Goal: Information Seeking & Learning: Find specific page/section

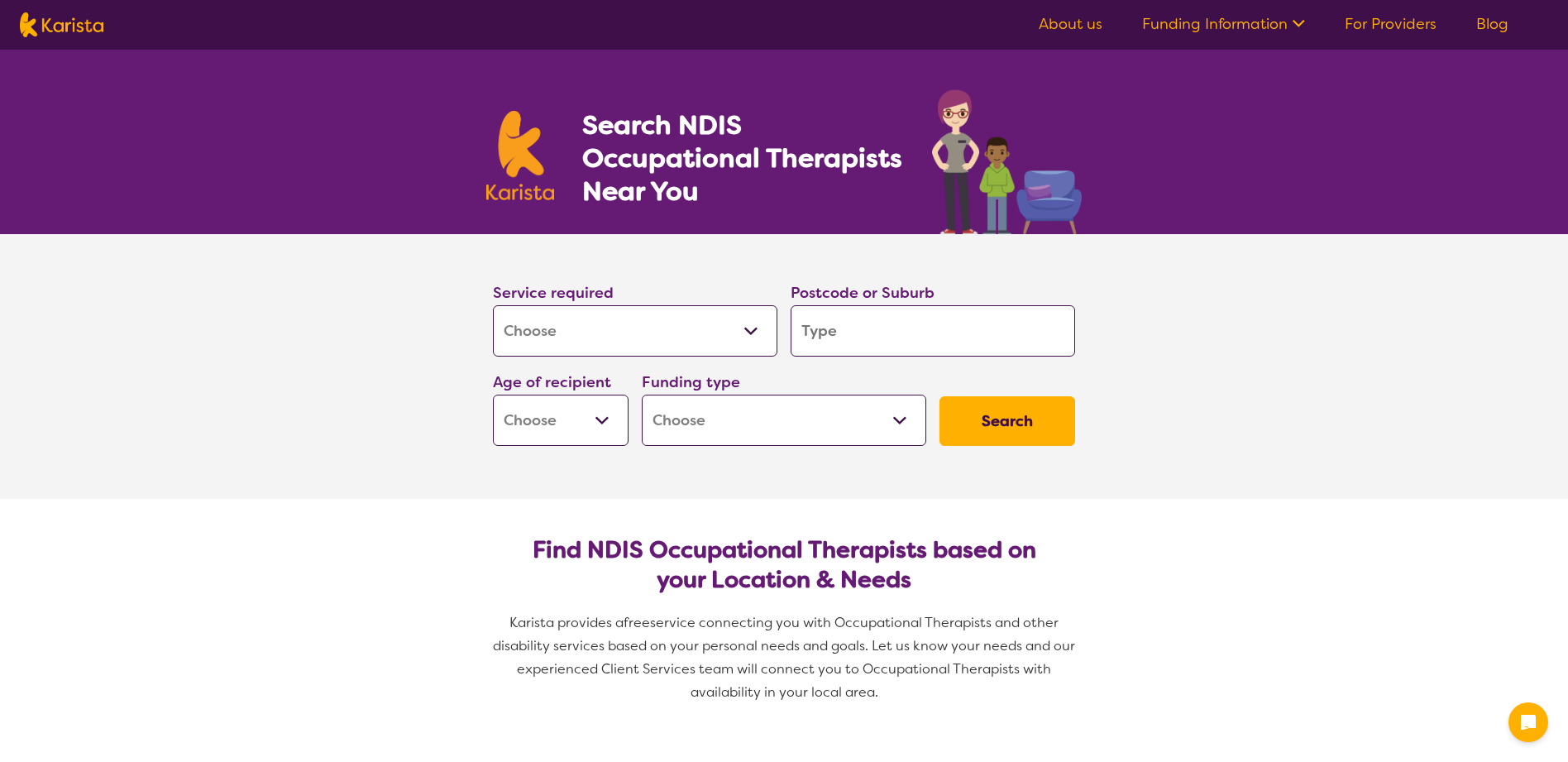
select select "[MEDICAL_DATA]"
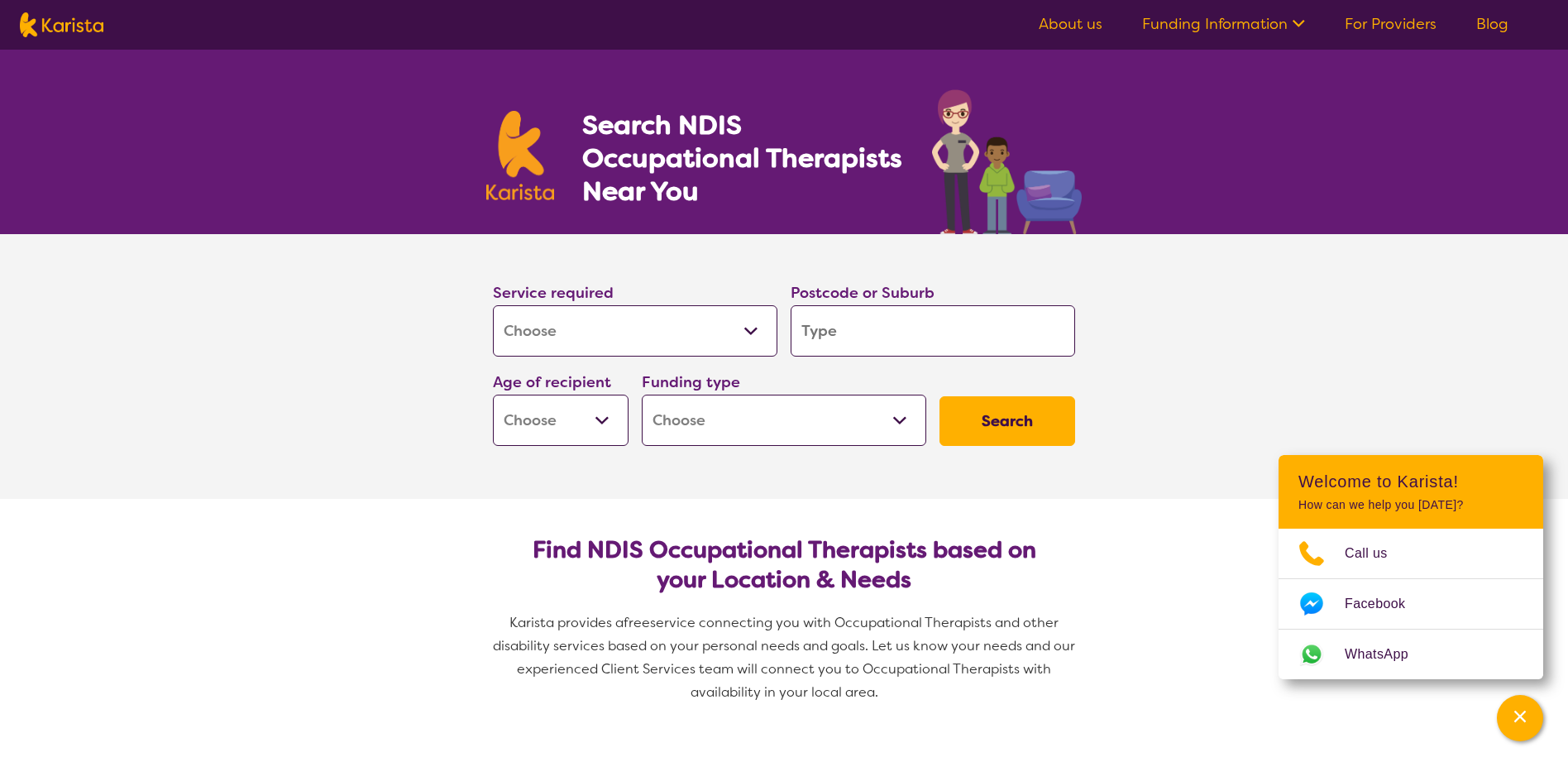
click at [867, 330] on input "search" at bounding box center [933, 330] width 285 height 51
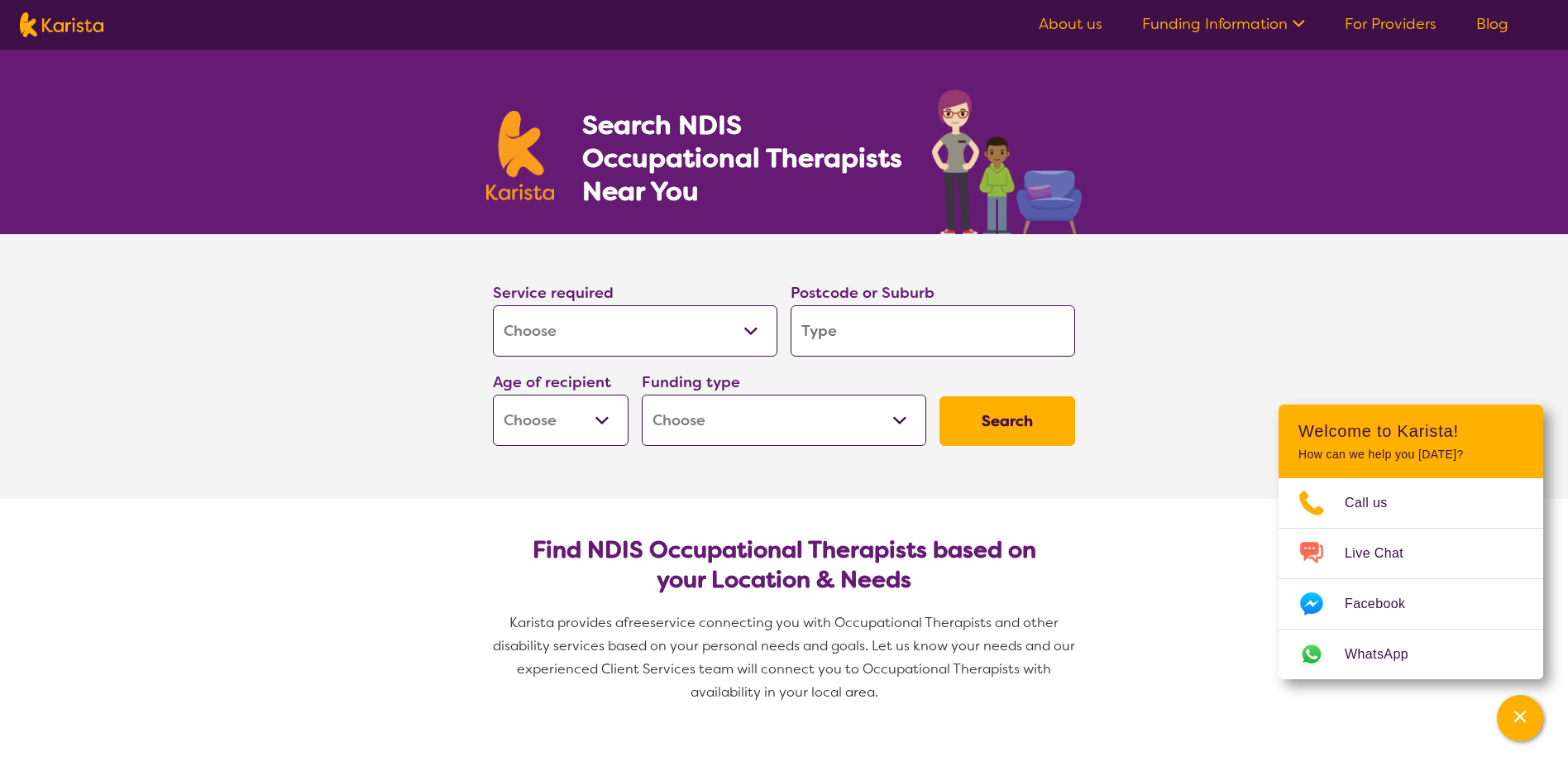
click at [810, 331] on input "search" at bounding box center [933, 330] width 285 height 51
type input "4"
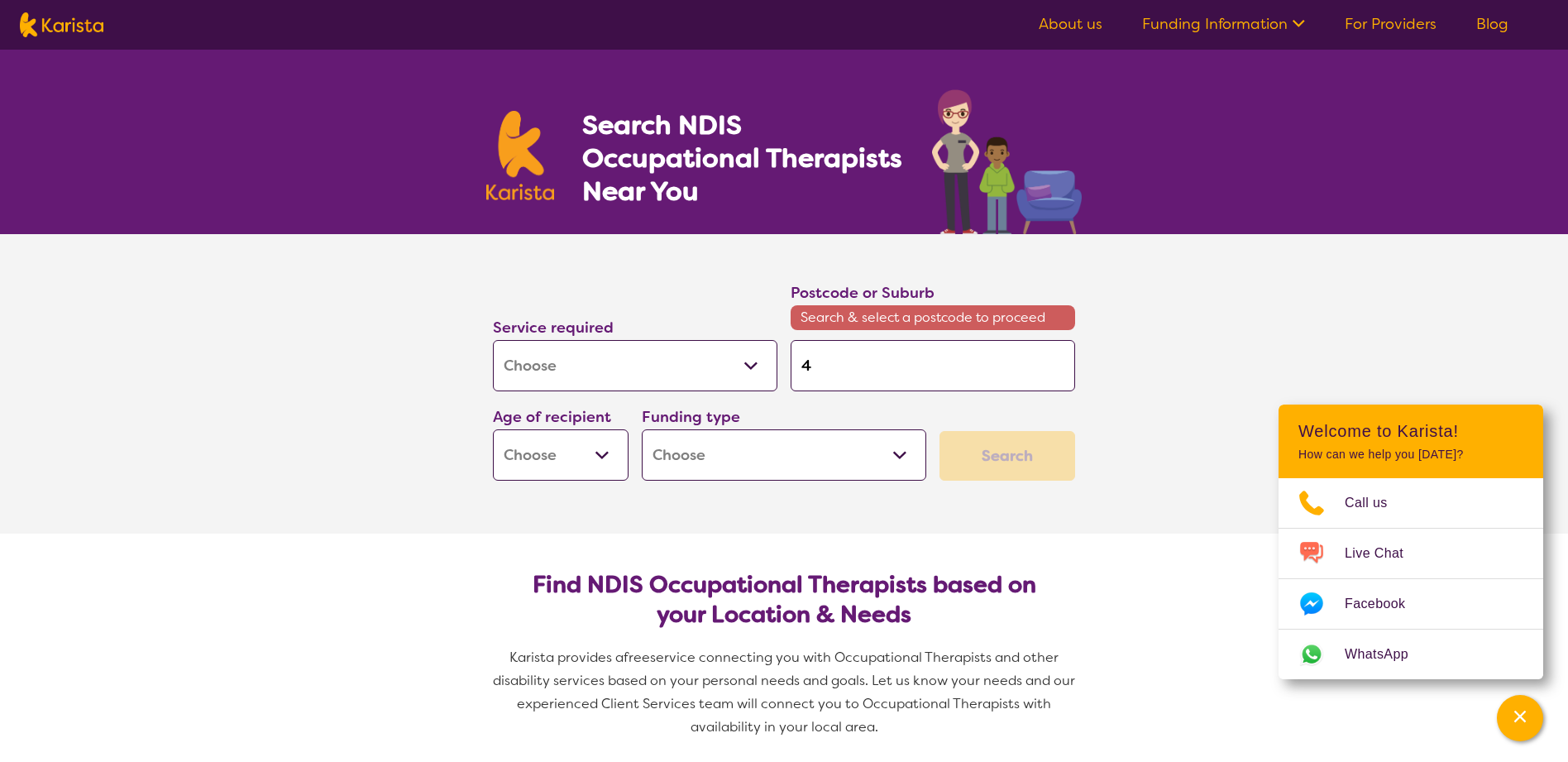
type input "41"
type input "412"
type input "4120"
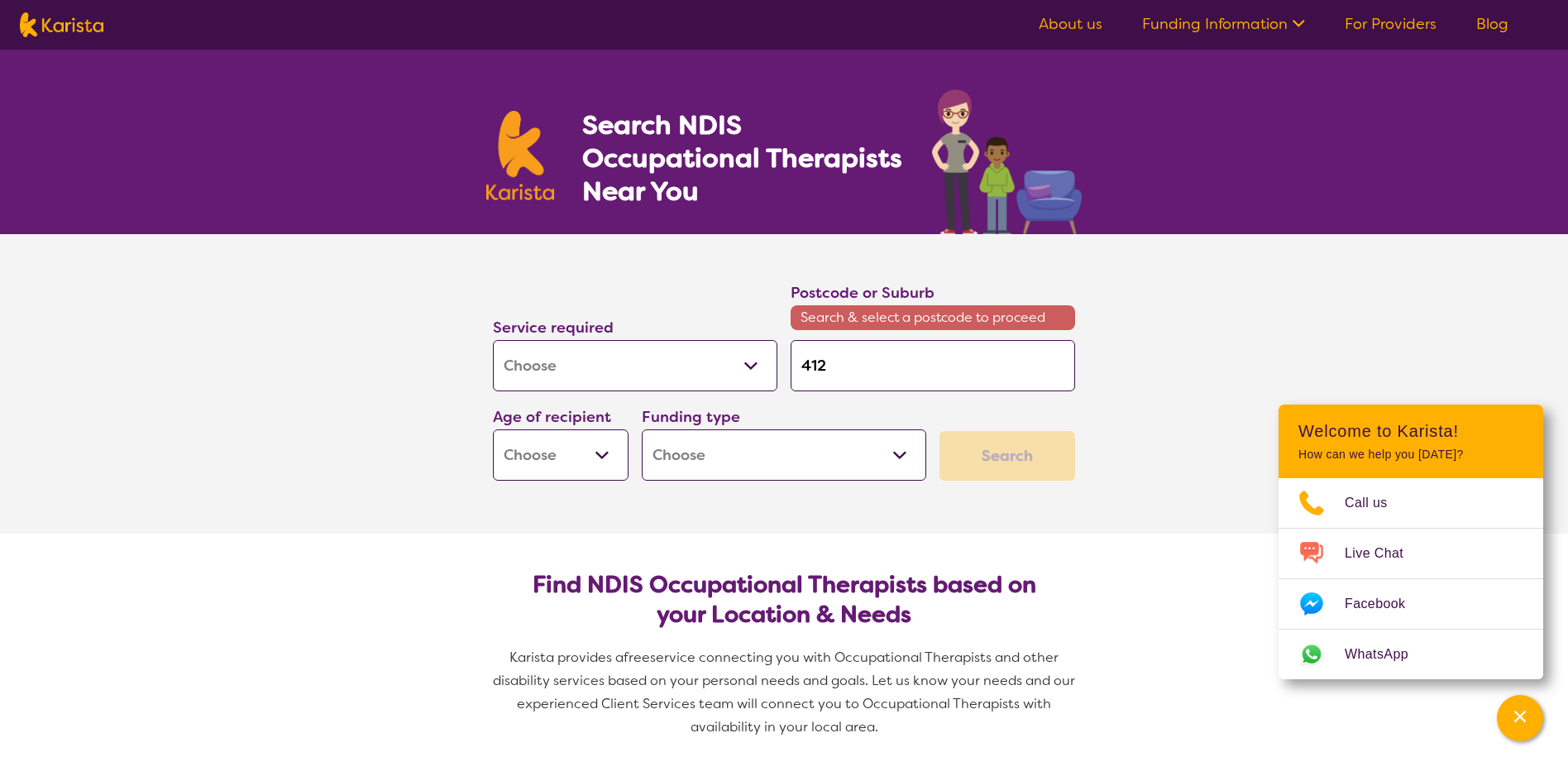
type input "4120"
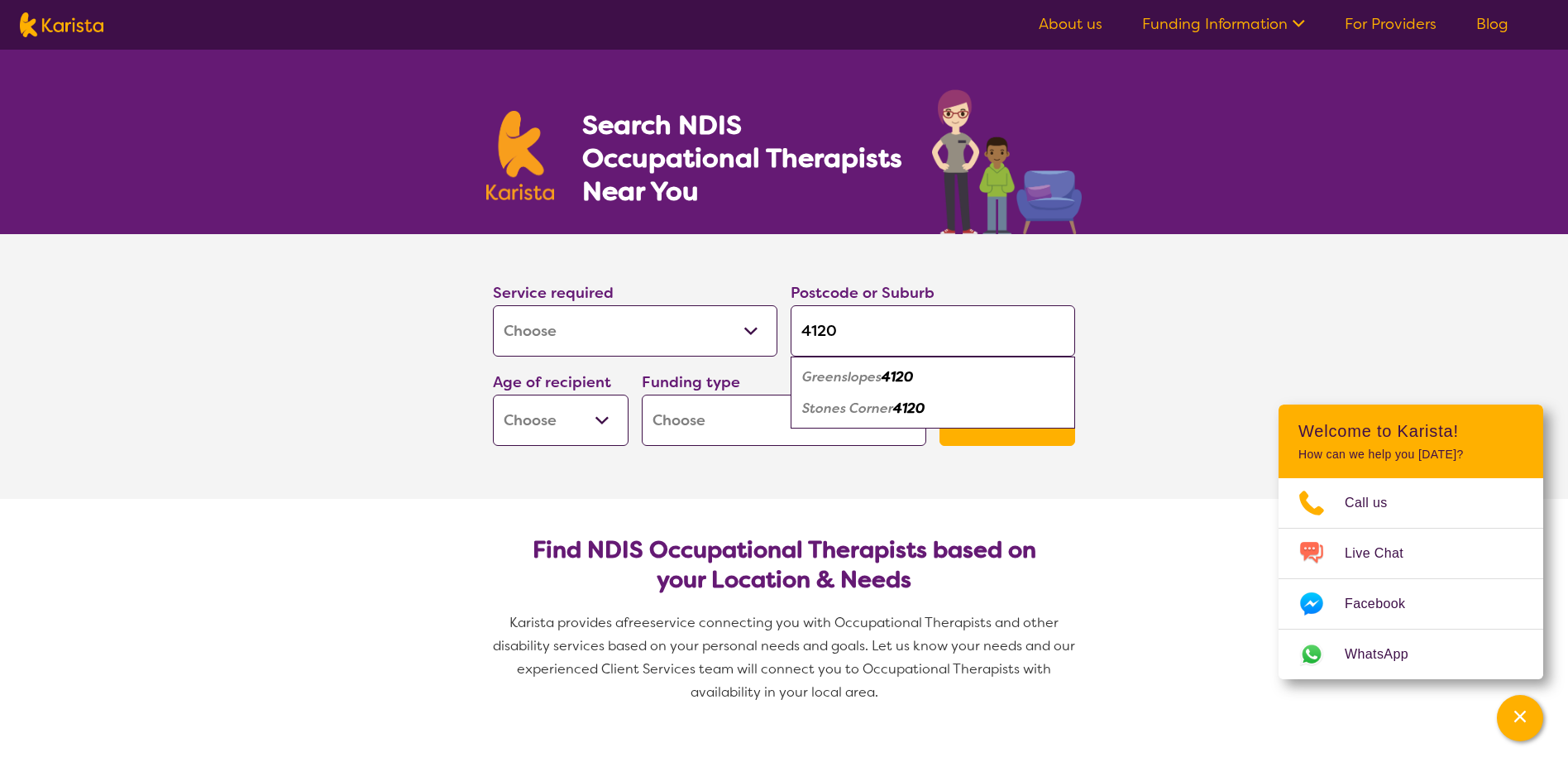
type input "4120"
click at [850, 377] on em "Greenslopes" at bounding box center [842, 377] width 79 height 18
click at [604, 425] on select "Early Childhood - 0 to 9 Child - 10 to 11 Adolescent - 12 to 17 Adult - 18 to 6…" at bounding box center [561, 420] width 135 height 51
select select "EC"
click at [493, 395] on select "Early Childhood - 0 to 9 Child - 10 to 11 Adolescent - 12 to 17 Adult - 18 to 6…" at bounding box center [561, 420] width 135 height 51
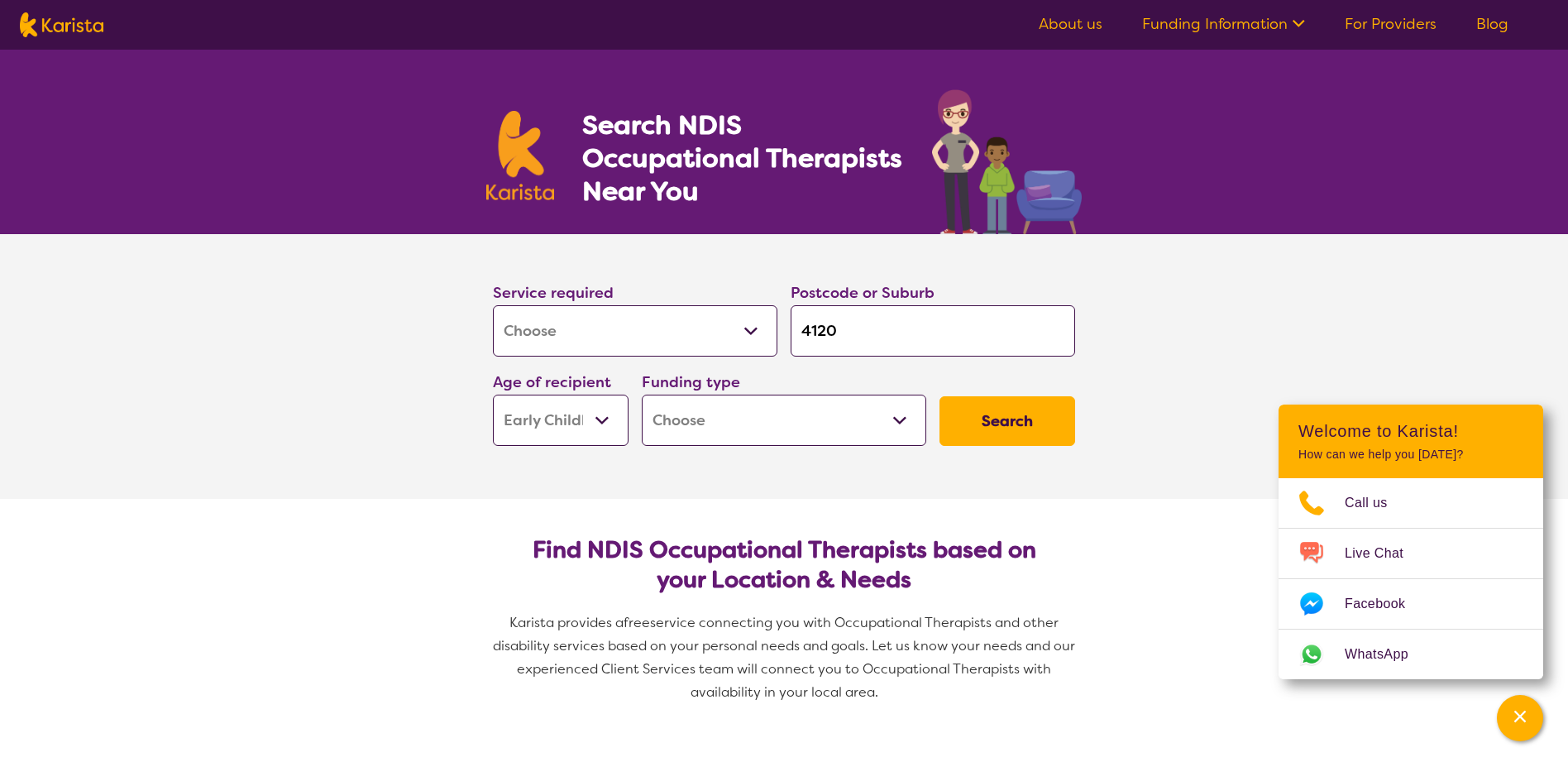
select select "EC"
click at [751, 421] on select "Home Care Package (HCP) National Disability Insurance Scheme (NDIS) I don't know" at bounding box center [784, 420] width 285 height 51
select select "i-don-t-know"
click at [642, 395] on select "Home Care Package (HCP) National Disability Insurance Scheme (NDIS) I don't know" at bounding box center [784, 420] width 285 height 51
select select "i-don-t-know"
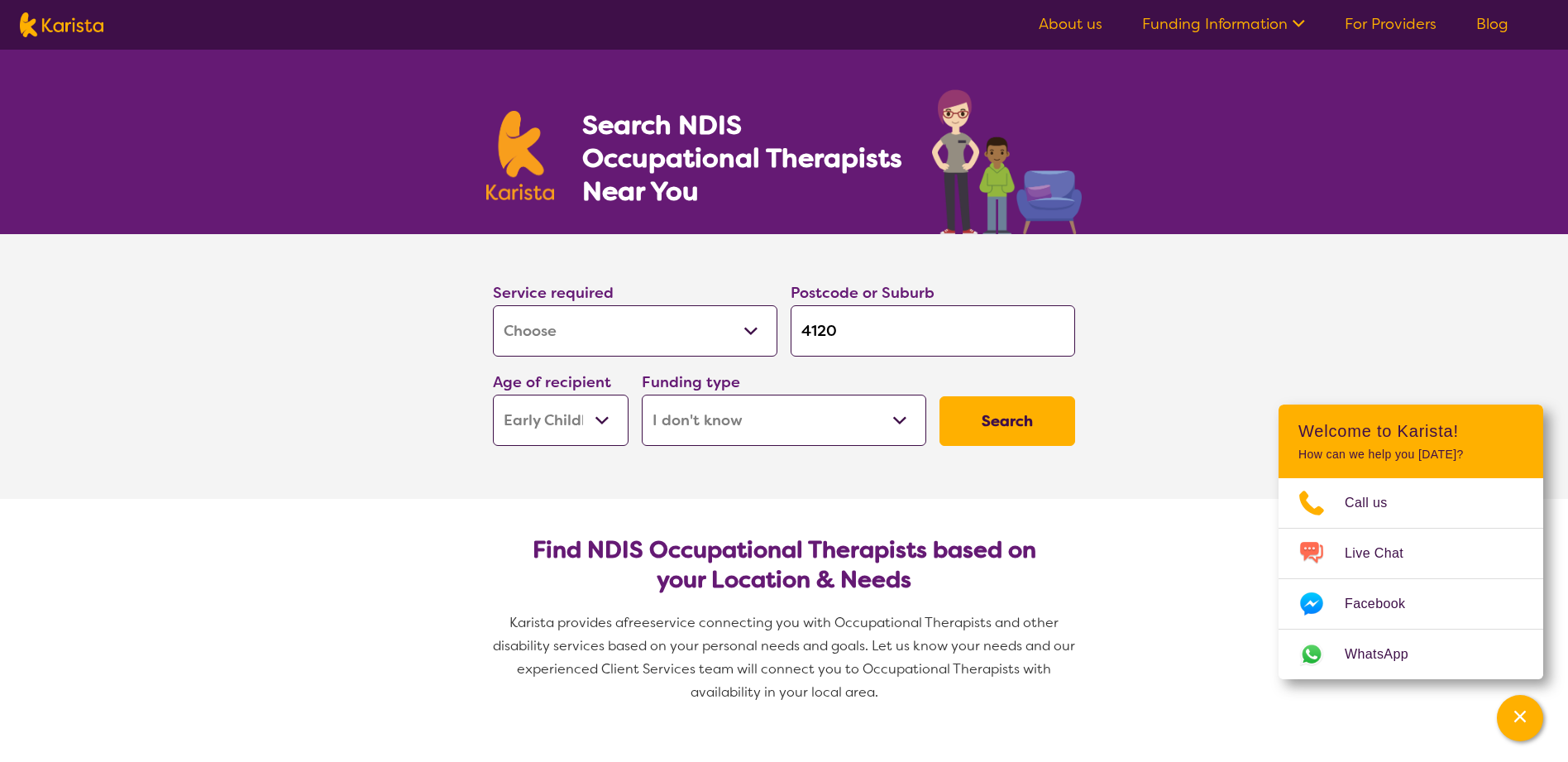
click at [995, 423] on button "Search" at bounding box center [1007, 421] width 135 height 49
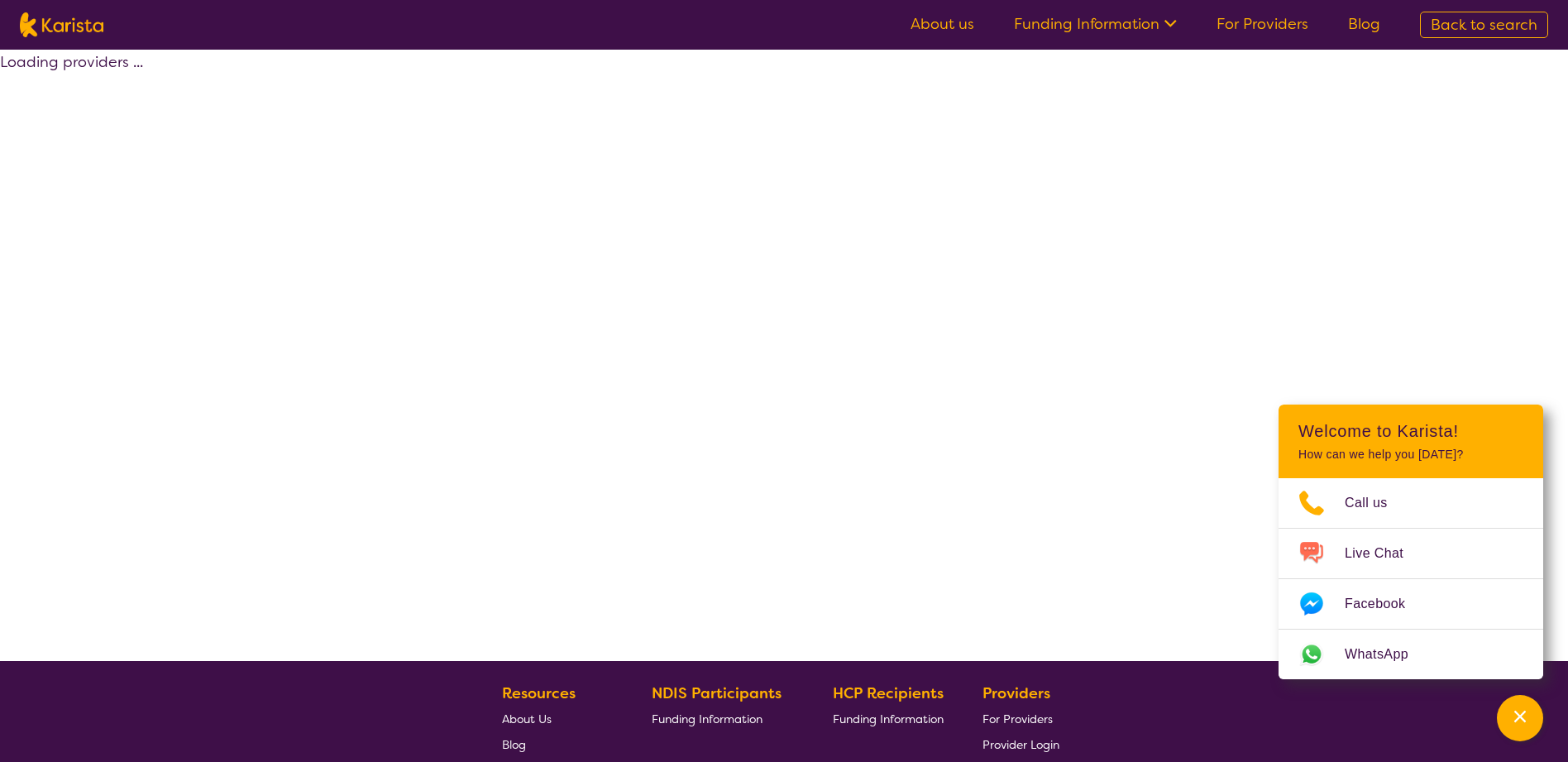
select select "[MEDICAL_DATA]"
select select "EC"
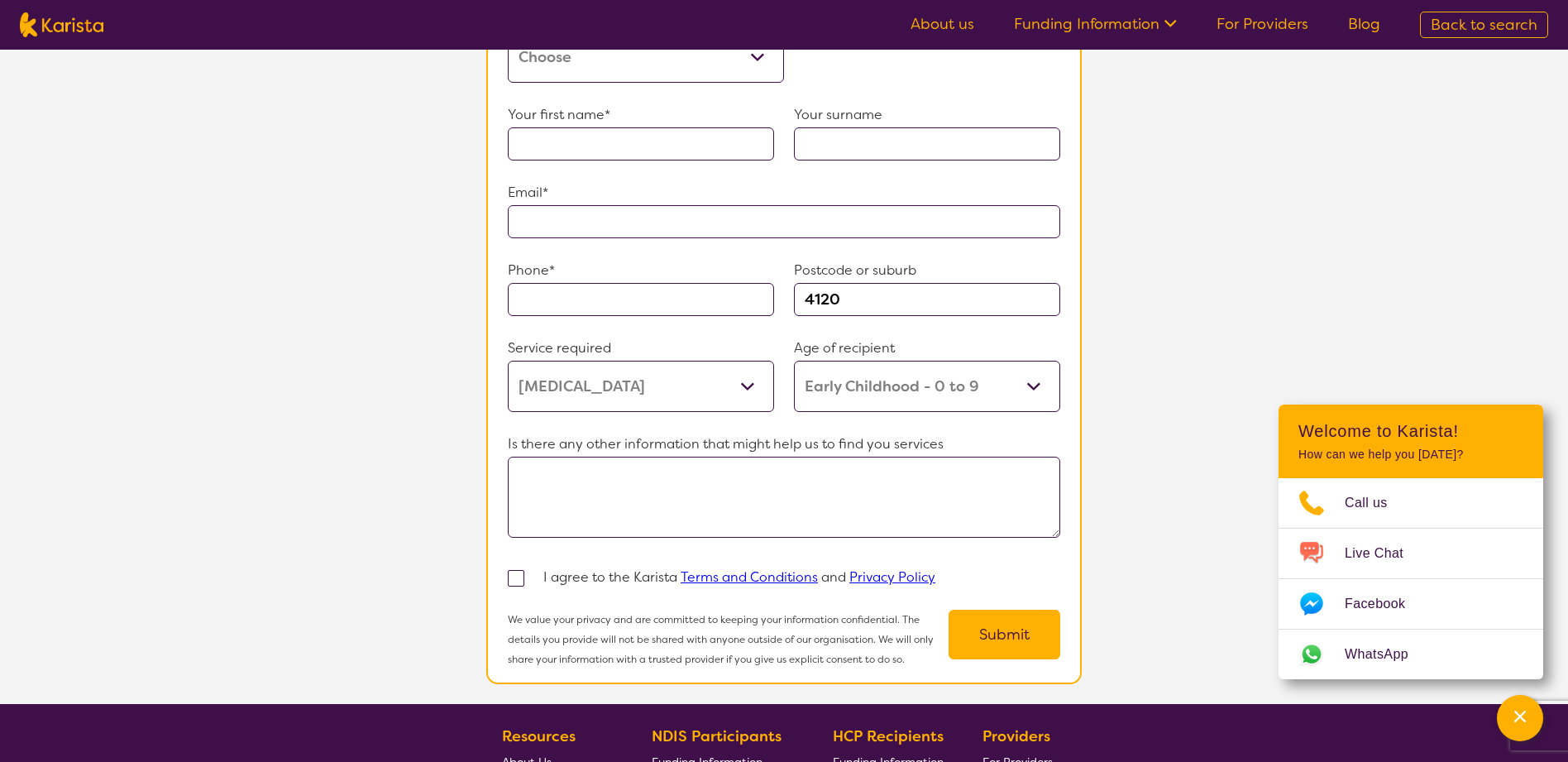
scroll to position [1098, 0]
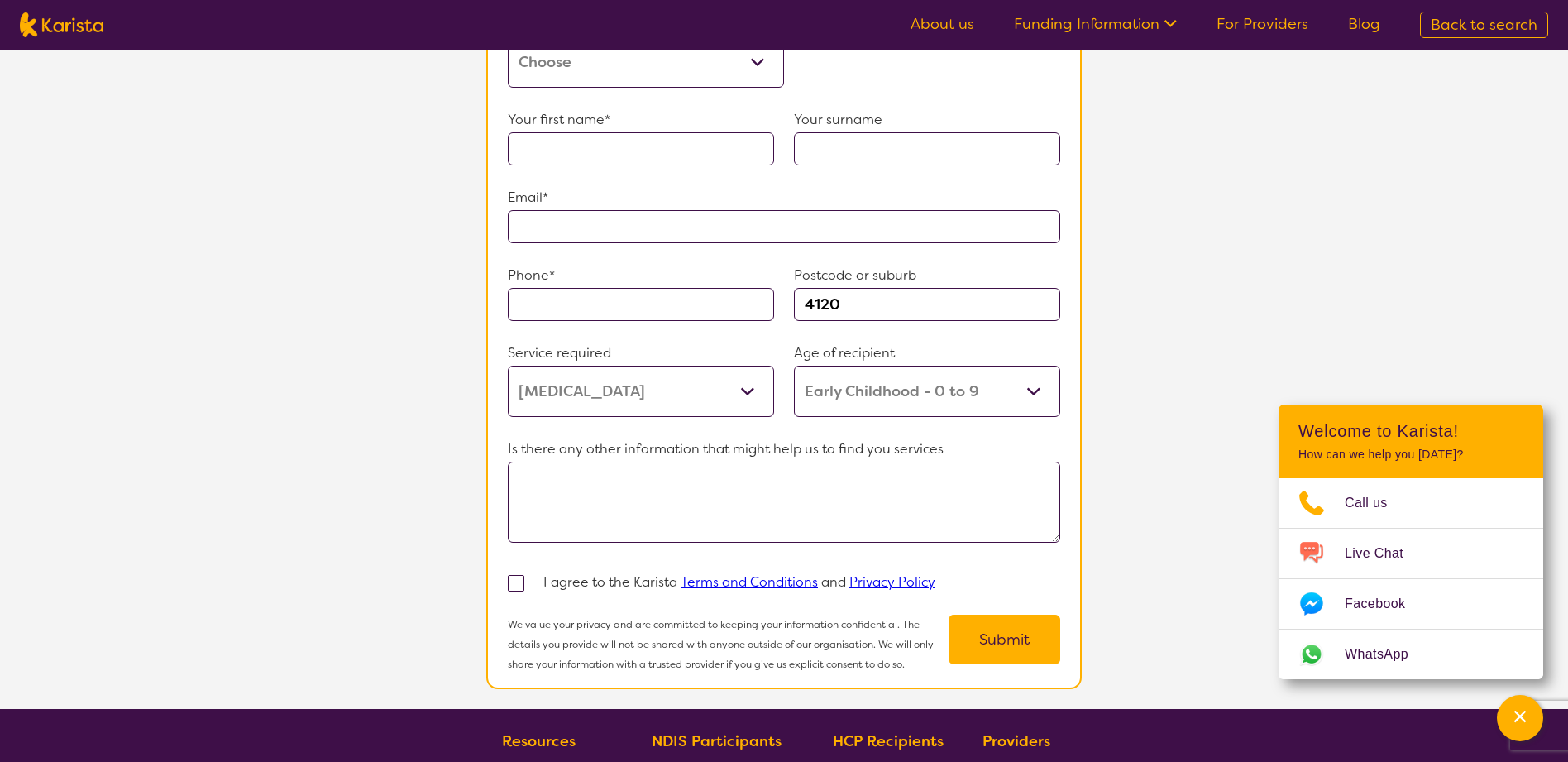
select select "[MEDICAL_DATA]"
select select "EC"
select select "i-don-t-know"
select select "[MEDICAL_DATA]"
select select "EC"
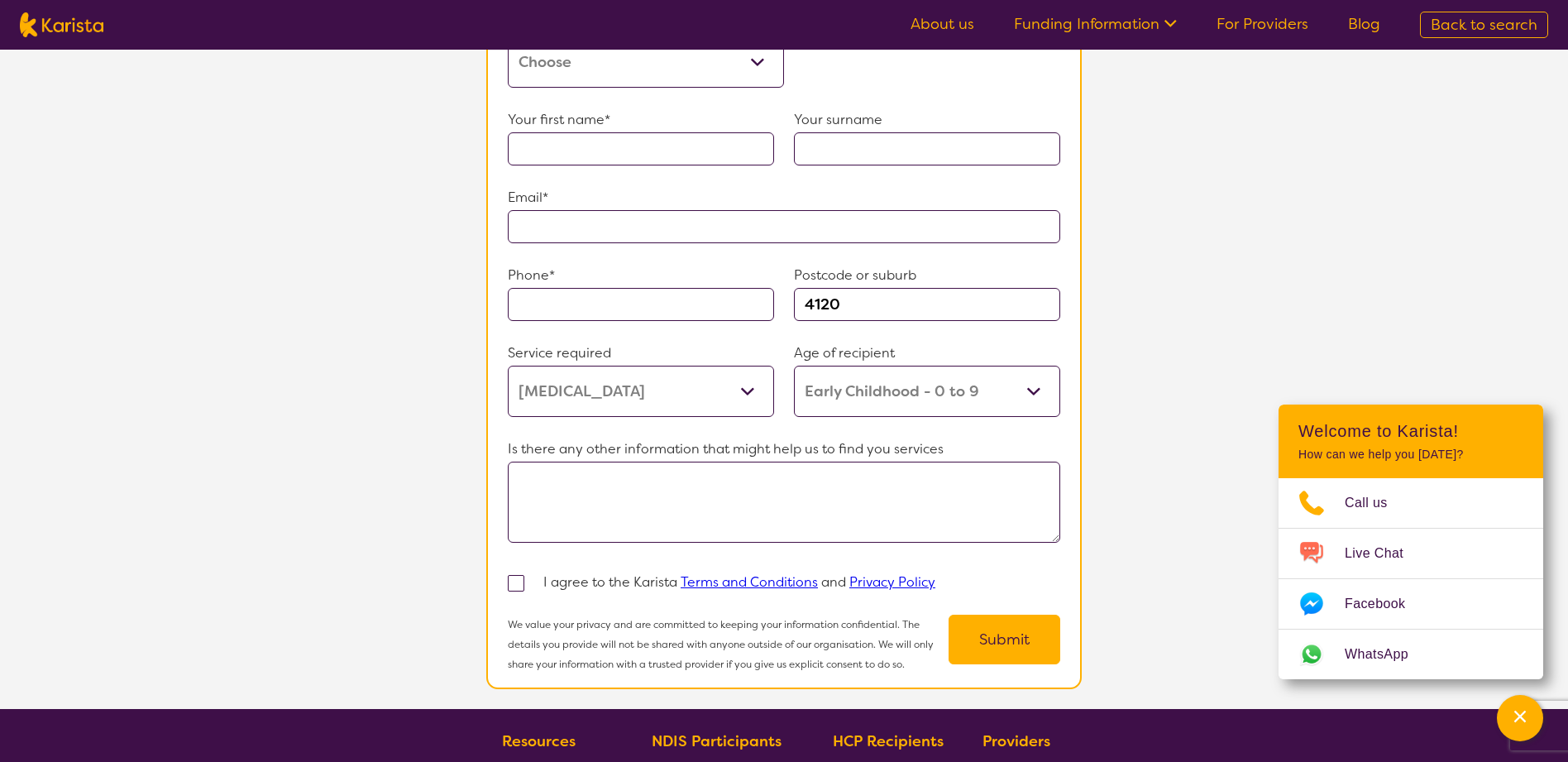
select select "i-don-t-know"
